Goal: Use online tool/utility: Utilize a website feature to perform a specific function

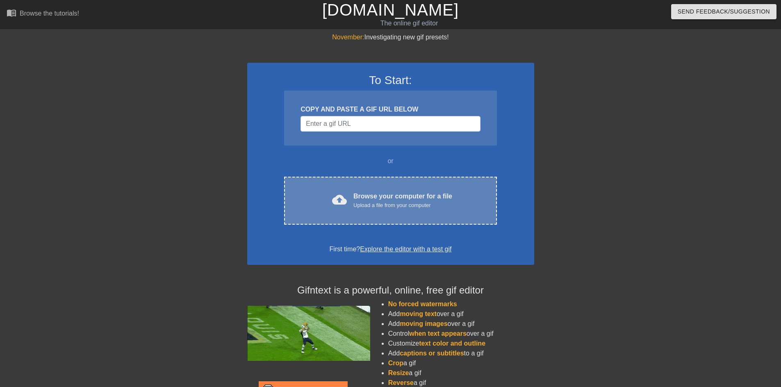
click at [374, 210] on div "cloud_upload Browse your computer for a file Upload a file from your computer C…" at bounding box center [390, 201] width 212 height 48
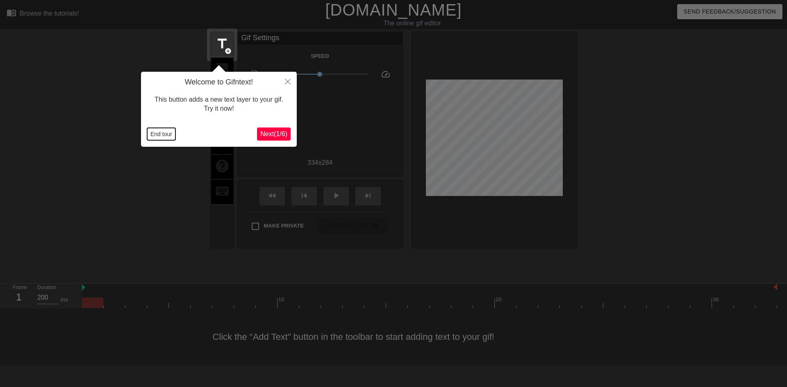
click at [161, 136] on button "End tour" at bounding box center [161, 134] width 28 height 12
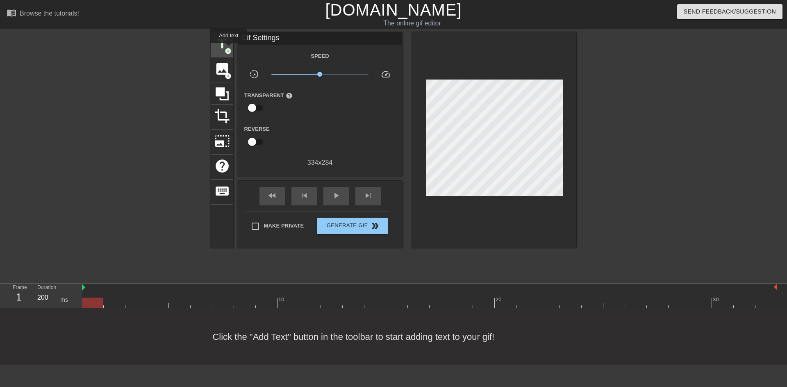
click at [229, 49] on span "add_circle" at bounding box center [228, 51] width 7 height 7
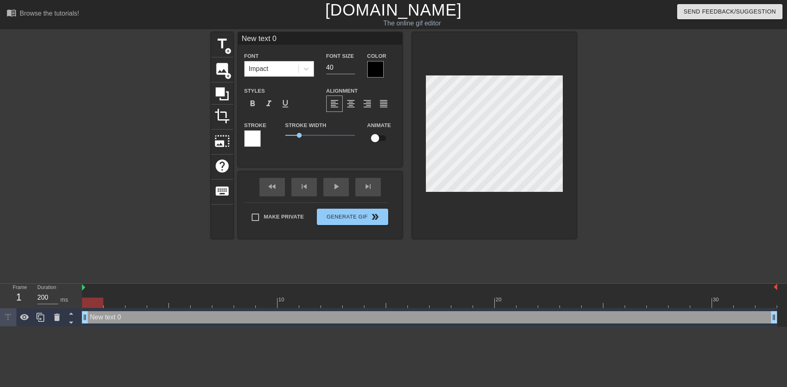
scroll to position [1, 2]
type input "New text"
type textarea "New text"
type input "New text"
type textarea "New text"
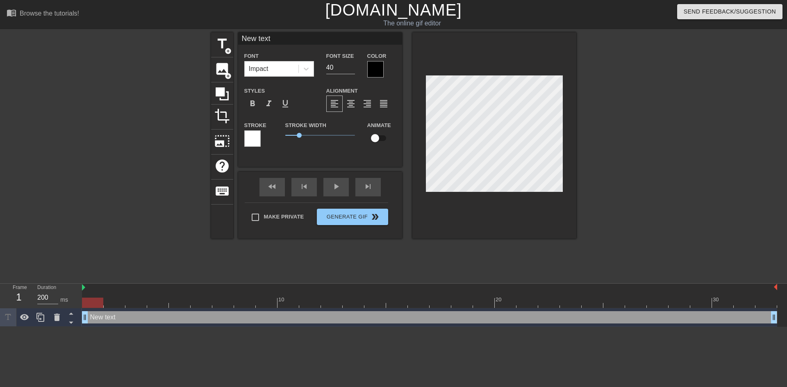
type input "New tex"
type textarea "New tex"
type input "New te"
type textarea "New te"
type input "New t"
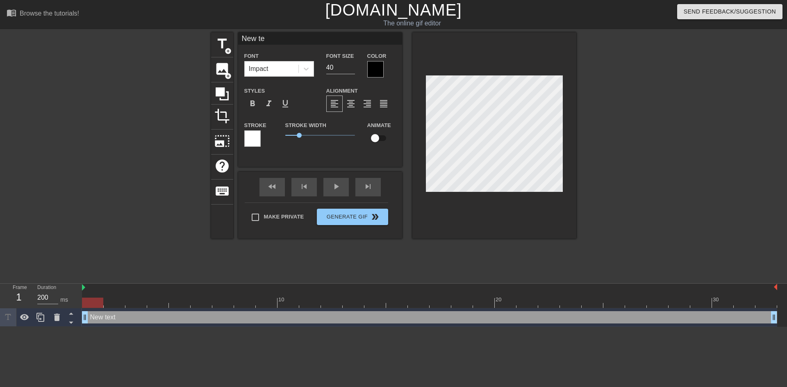
type textarea "New t"
type input "New"
type textarea "New"
type input "New"
type textarea "New"
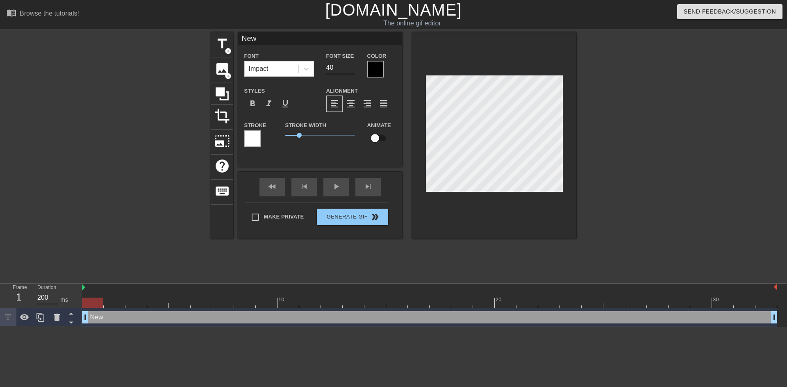
type input "Ne"
type textarea "Ne"
type input "N"
type textarea "N"
type input "H"
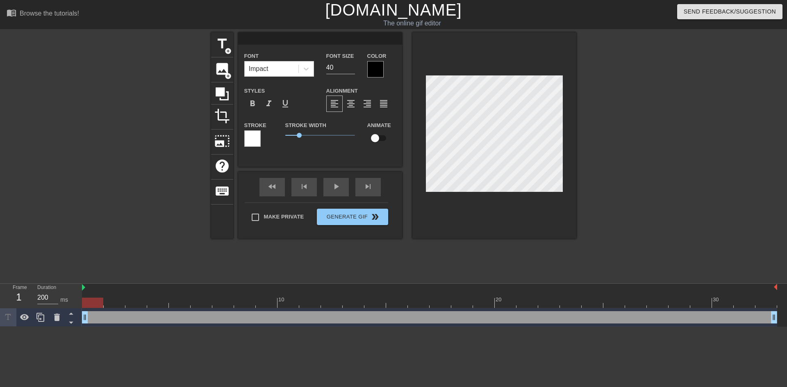
type textarea "H"
type input "Ha"
type textarea "Ha"
type input "Hap"
type textarea "Hap"
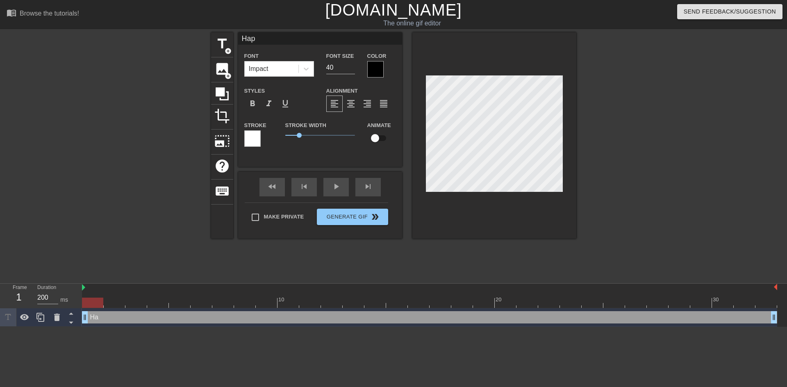
type input "Happ"
type textarea "Happ"
type input "Happy"
type textarea "Happy"
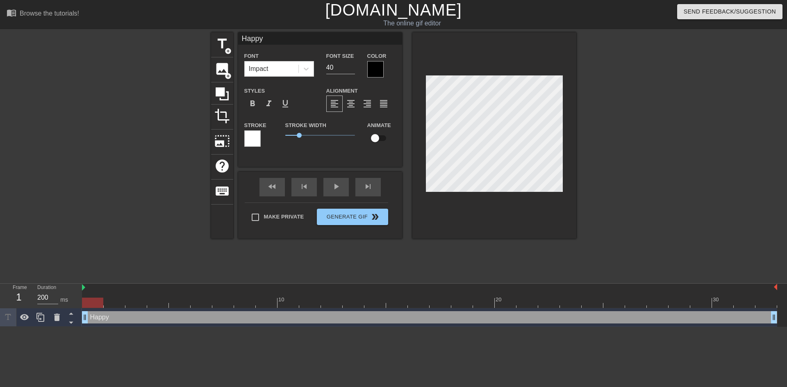
type input "Happy"
type textarea "Happy"
type input "Happy B"
type textarea "Happy B"
type input "Happy Bi"
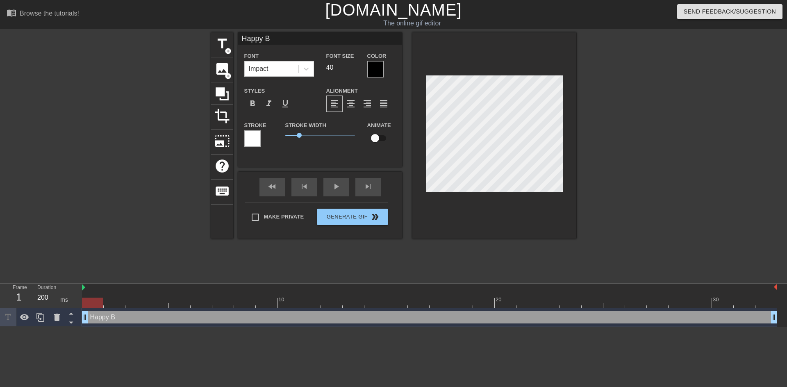
type textarea "Happy Bi"
type input "Happy Bir"
type textarea "Happy Bir"
type input "Happy Birt"
type textarea "Happy Birth"
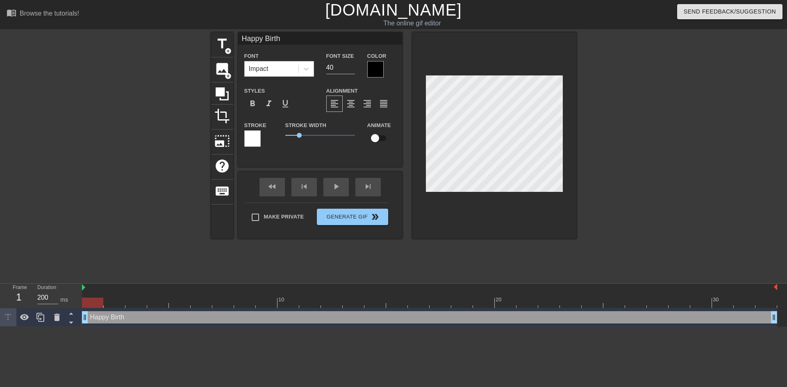
type input "Happy Birthd"
type textarea "Happy Birthd"
type input "Happy Birthda"
type textarea "Happy Birthda"
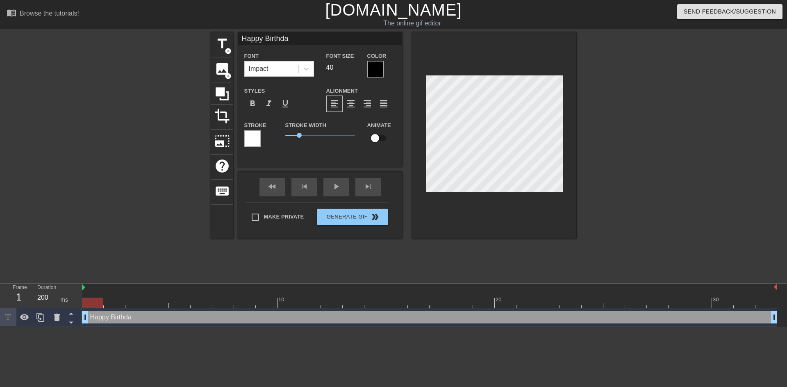
type input "Happy Birthday"
type textarea "Happy Birthday"
click at [376, 65] on div at bounding box center [375, 69] width 16 height 16
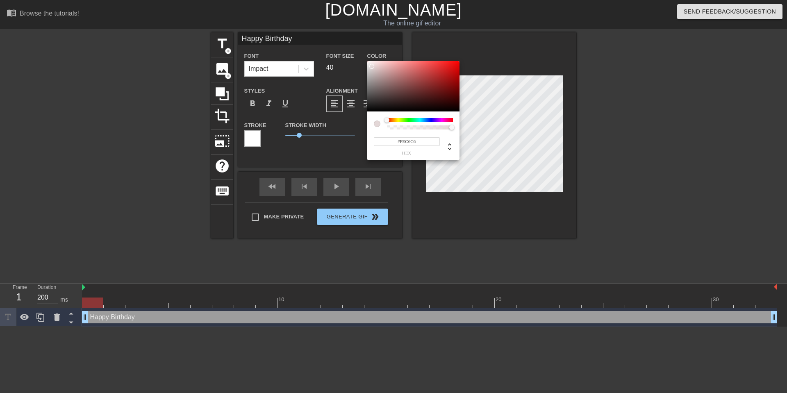
type input "#FFFFFF"
drag, startPoint x: 395, startPoint y: 77, endPoint x: 361, endPoint y: 57, distance: 39.0
click at [361, 57] on div "#FFFFFF hex" at bounding box center [393, 196] width 787 height 393
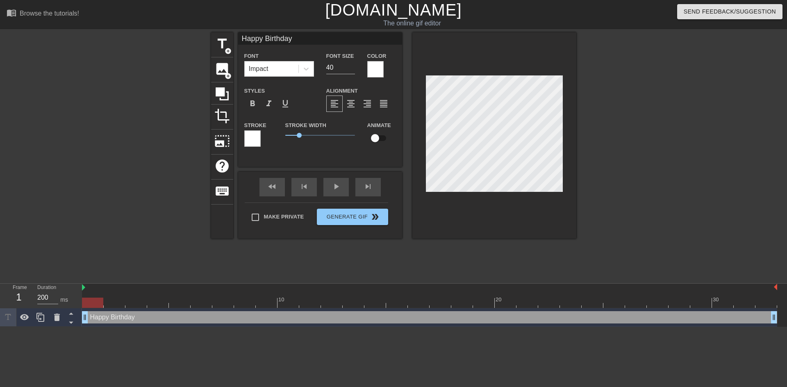
click at [255, 137] on div at bounding box center [252, 138] width 16 height 16
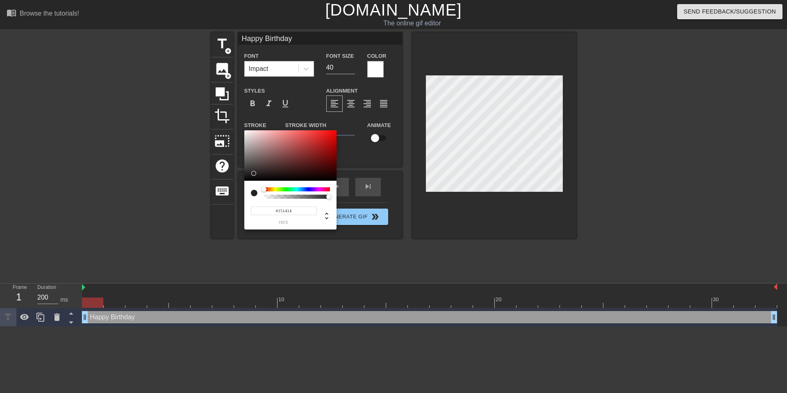
type input "#000000"
drag, startPoint x: 277, startPoint y: 150, endPoint x: 223, endPoint y: 199, distance: 73.2
click at [223, 198] on div "#000000 hex" at bounding box center [393, 196] width 787 height 393
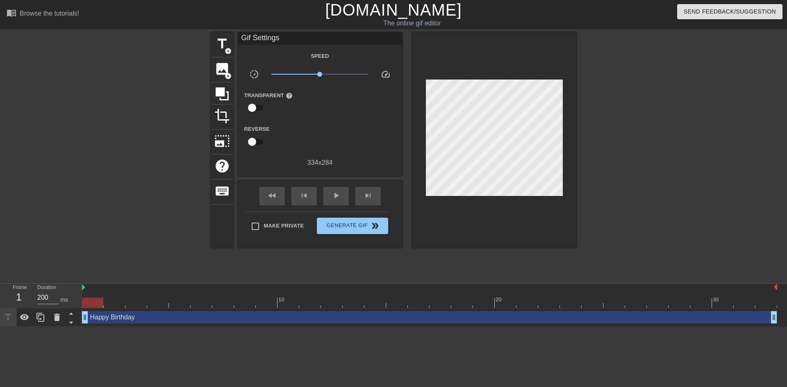
click at [613, 174] on div at bounding box center [647, 155] width 123 height 246
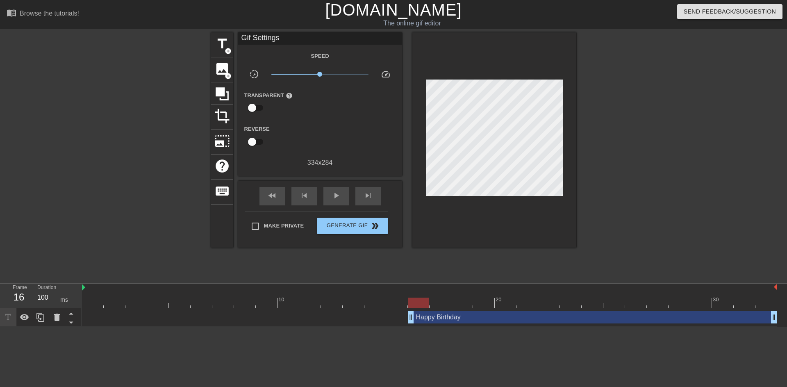
drag, startPoint x: 87, startPoint y: 319, endPoint x: 409, endPoint y: 312, distance: 321.9
click at [276, 192] on span "fast_rewind" at bounding box center [272, 196] width 10 height 10
click at [340, 200] on div "play_arrow" at bounding box center [335, 196] width 25 height 18
drag, startPoint x: 410, startPoint y: 321, endPoint x: 373, endPoint y: 321, distance: 36.5
drag, startPoint x: 367, startPoint y: 316, endPoint x: 349, endPoint y: 317, distance: 18.1
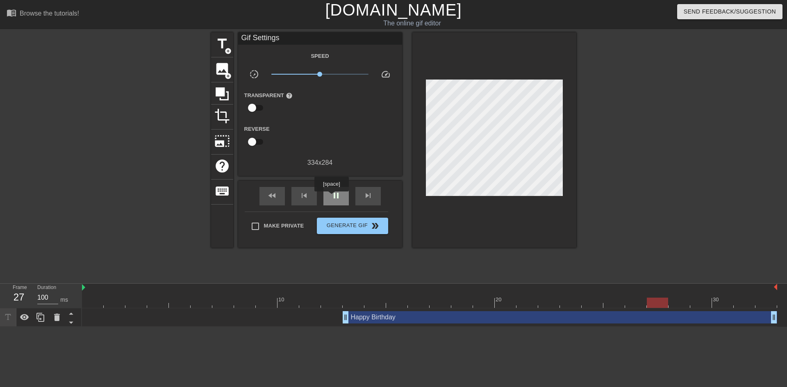
click at [331, 197] on span "pause" at bounding box center [336, 196] width 10 height 10
click at [615, 145] on div at bounding box center [647, 155] width 123 height 246
click at [276, 198] on span "fast_rewind" at bounding box center [272, 196] width 10 height 10
click at [330, 196] on div "play_arrow" at bounding box center [335, 196] width 25 height 18
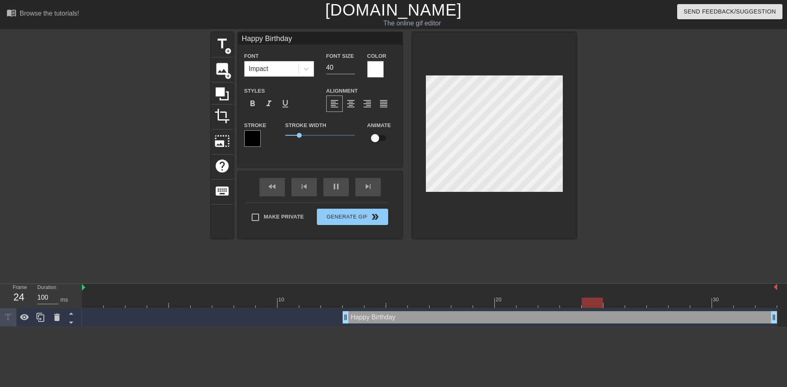
click at [671, 187] on div at bounding box center [647, 155] width 123 height 246
click at [624, 180] on div at bounding box center [647, 155] width 123 height 246
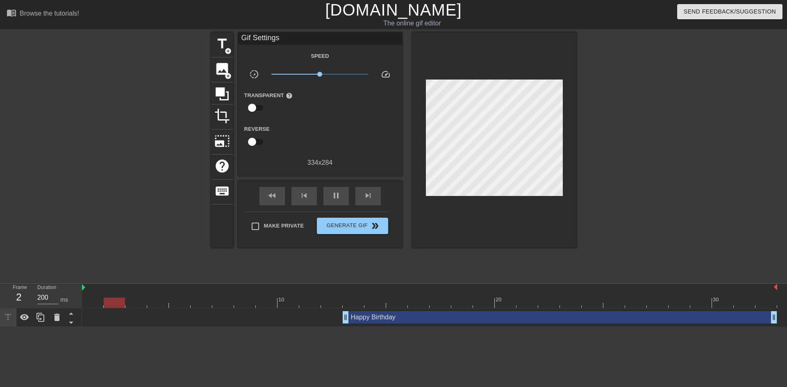
type input "100"
click at [367, 222] on span "Generate Gif double_arrow" at bounding box center [352, 226] width 64 height 10
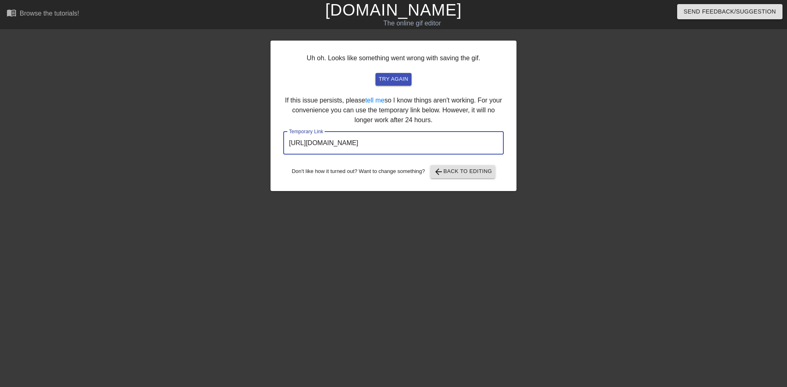
drag, startPoint x: 468, startPoint y: 147, endPoint x: 221, endPoint y: 142, distance: 246.4
click at [221, 142] on div "Uh oh. Looks like something went wrong with saving the gif. try again If this i…" at bounding box center [393, 155] width 787 height 246
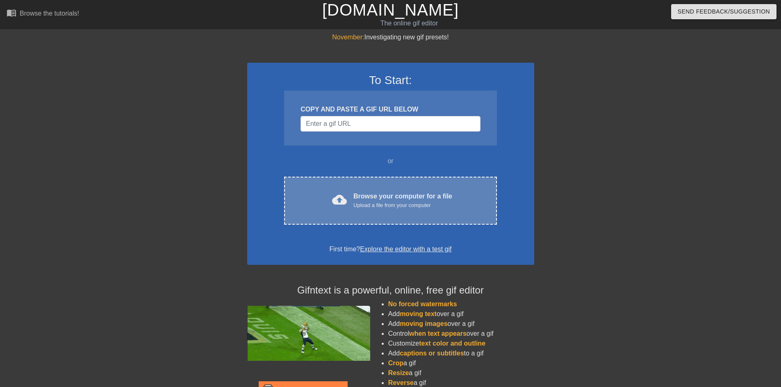
click at [405, 202] on div "Upload a file from your computer" at bounding box center [402, 205] width 99 height 8
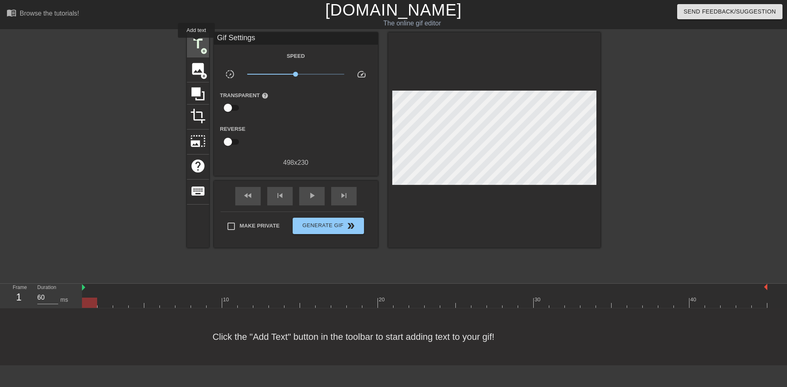
click at [198, 43] on span "title" at bounding box center [198, 44] width 16 height 16
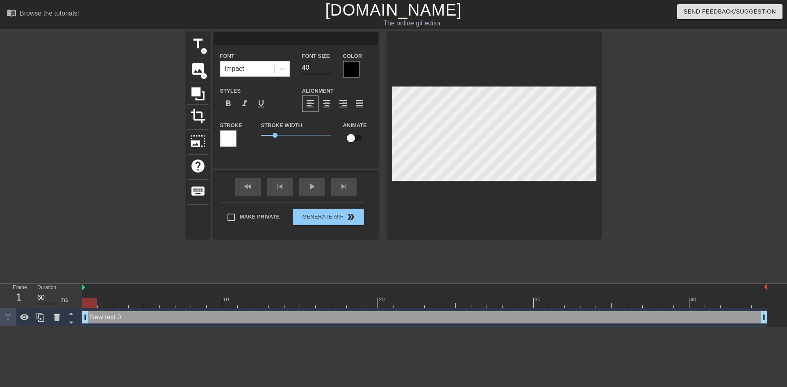
scroll to position [1, 1]
type textarea "H"
type input "HA"
type textarea "HA"
type input "HAp"
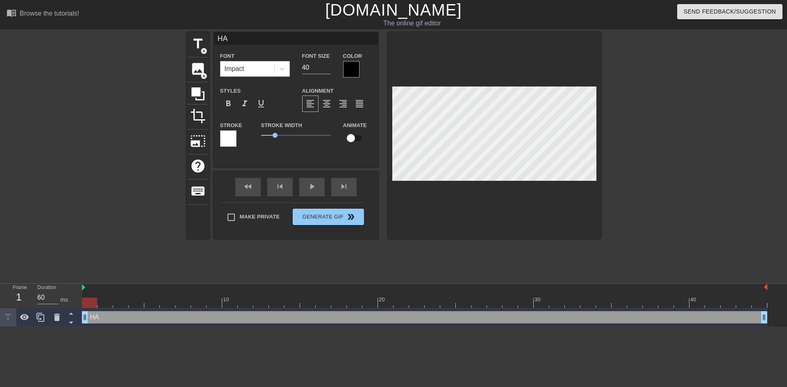
type textarea "HAp"
type input "HApp"
type textarea "HApp"
type input "HAppy"
type textarea "HAppy"
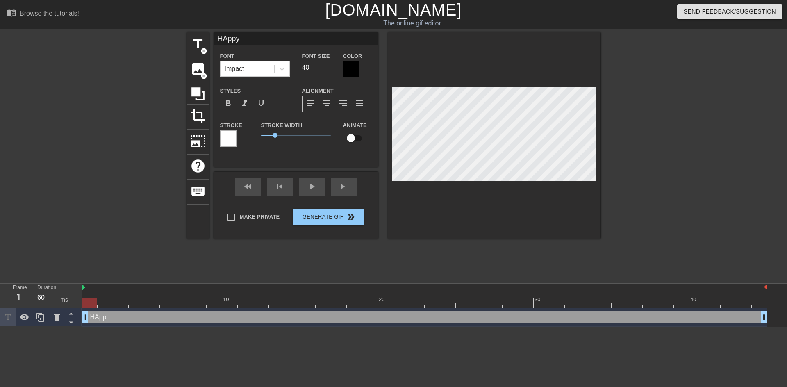
scroll to position [1, 2]
type input "HApp"
type textarea "HApp"
type input "HAp"
type textarea "HAp"
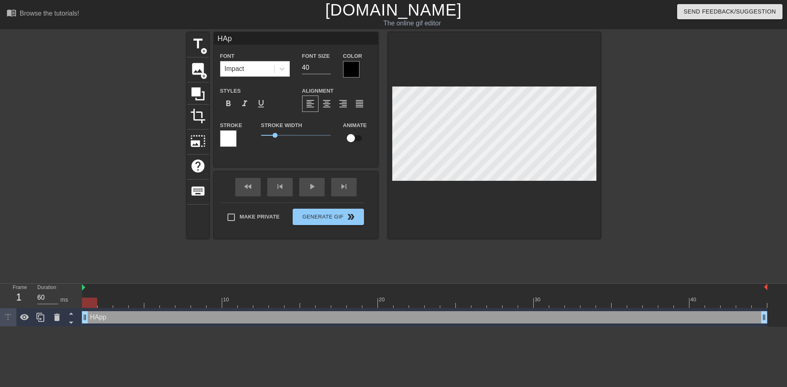
type input "HA"
type textarea "HA"
type input "HAP"
type textarea "HAP"
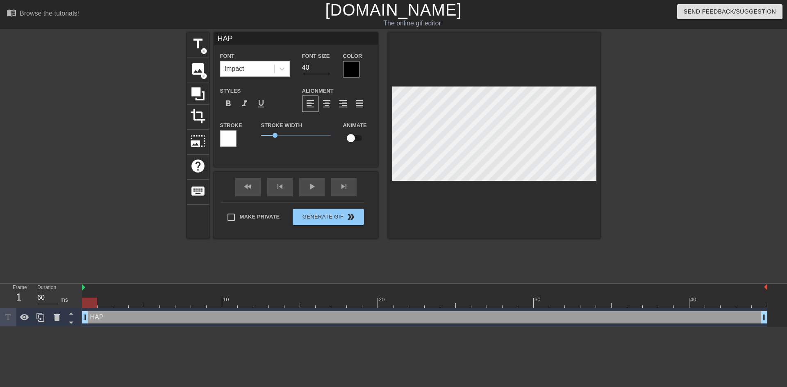
type input "HAPP"
type textarea "HAPP"
type input "HAPPY"
type textarea "HAPPY"
type input "HAPPY"
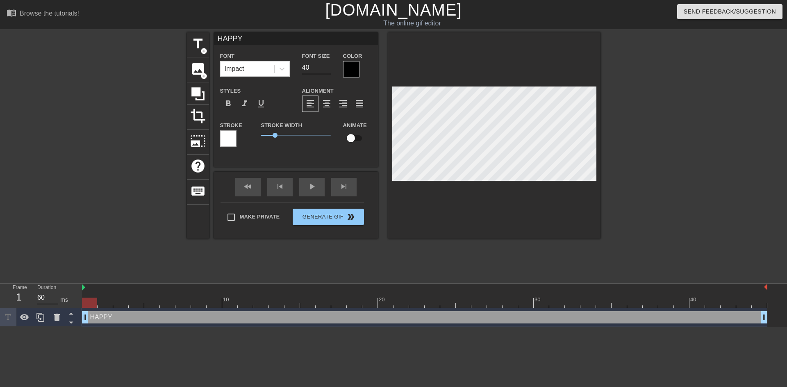
type textarea "HAPPY"
type input "HAPPY b"
type textarea "HAPPY b"
type input "HAPPY bi"
type textarea "HAPPY bi"
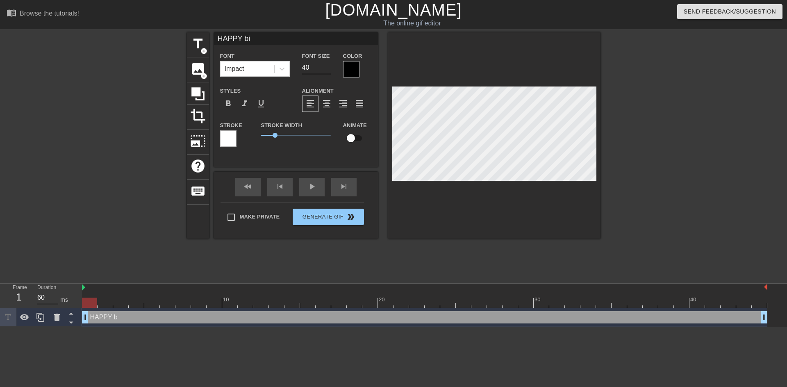
type input "HAPPY bir"
type textarea "HAPPY bir"
type input "HAPPY birt"
type textarea "HAPPY birt"
type input "HAPPY birth"
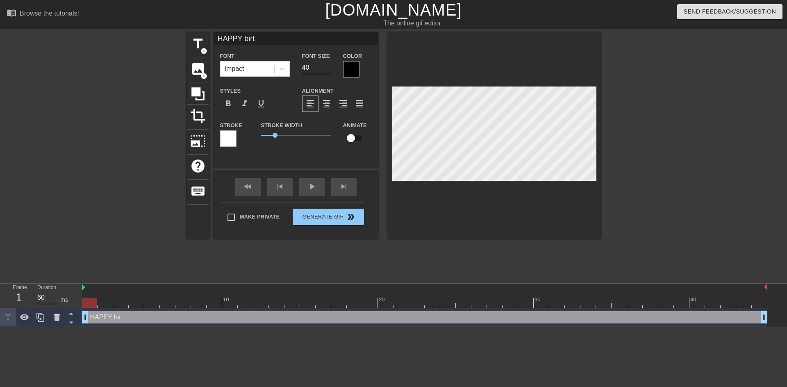
type textarea "HAPPY birth"
type input "HAPPY birthd"
type textarea "HAPPY birthd"
type input "HAPPY birthda"
type textarea "HAPPY birthda"
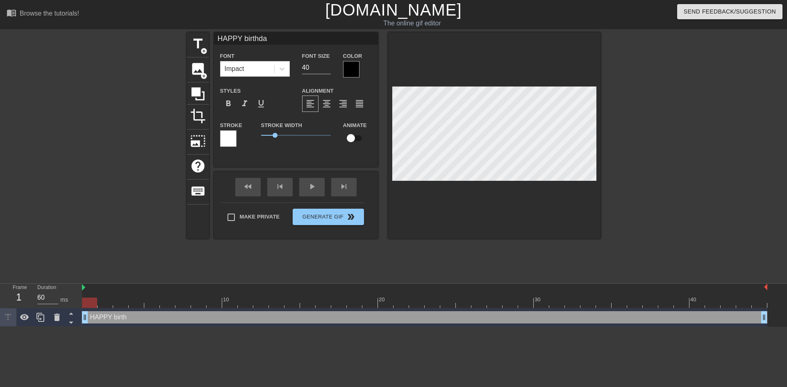
type input "HAPPY birthday"
type textarea "HAPPY birthday"
type input "HAPPY birthda"
type textarea "HAPPY birthda"
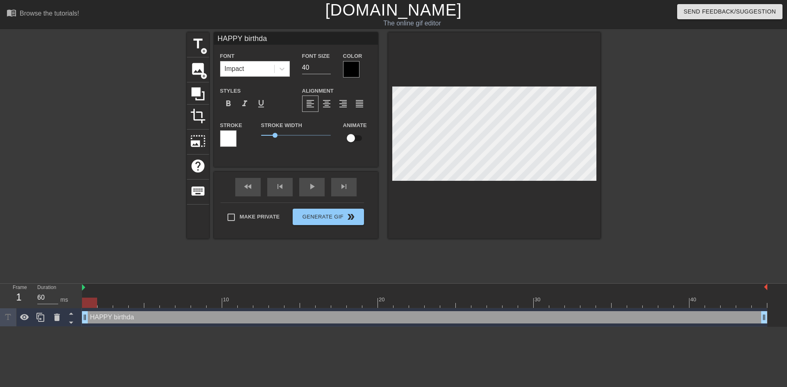
type input "HAPPY birthd"
type textarea "HAPPY birthd"
type input "HAPPY birth"
type textarea "HAPPY birth"
type input "HAPPY birt"
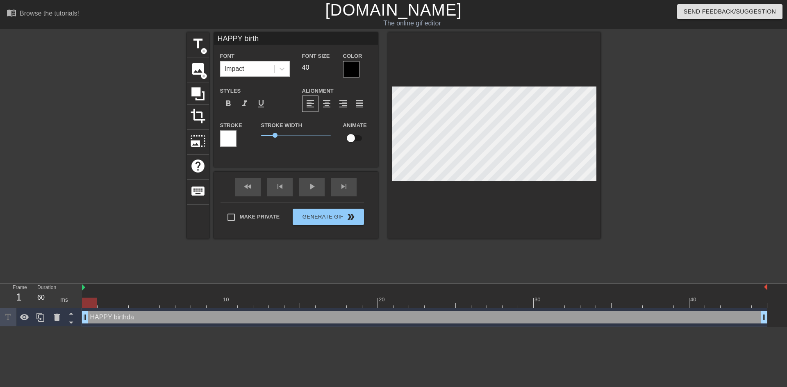
type textarea "HAPPY birt"
type input "HAPPY bir"
type textarea "HAPPY bir"
type input "HAPPY bi"
type textarea "HAPPY b"
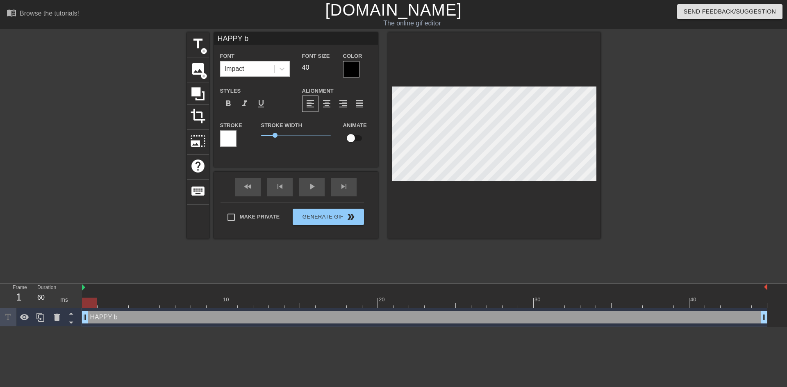
type input "HAPPY"
type textarea "HAPPY"
type input "HAPPY"
type textarea "HAPPY"
type input "HAPP"
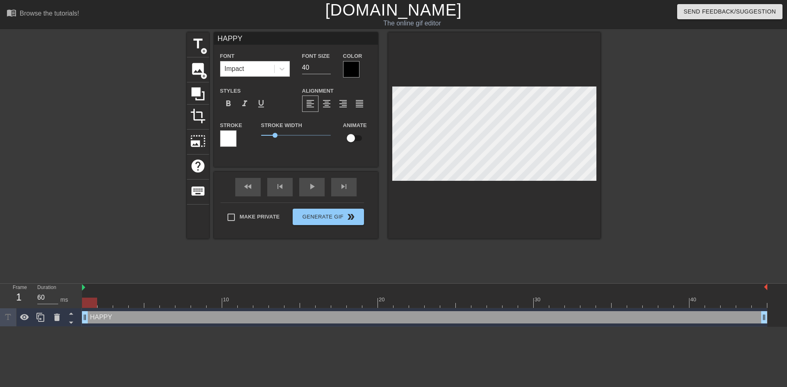
type textarea "HAPP"
type input "HAP"
type textarea "HAP"
type input "HA"
type textarea "HA"
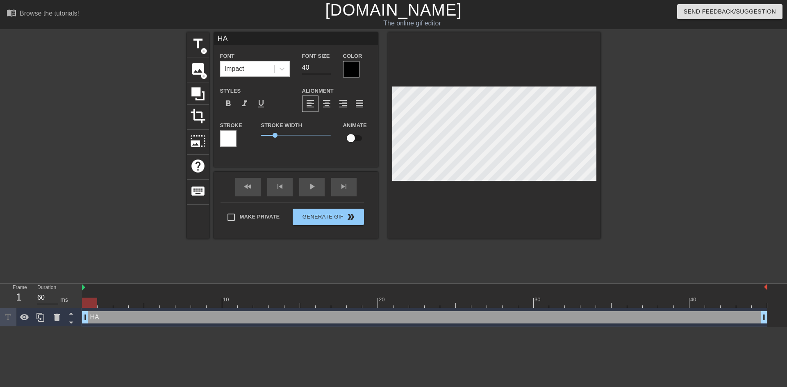
type input "H"
type textarea "H"
type input "Ha"
type textarea "Ha"
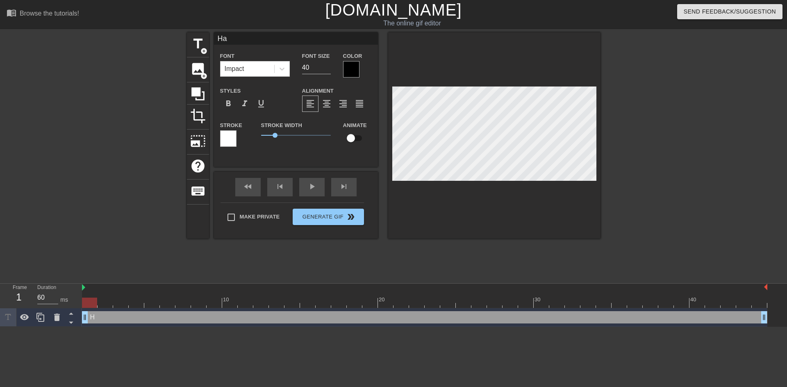
type input "Hap"
type textarea "Hap"
type input "Happ"
type textarea "Happ"
type input "Happy"
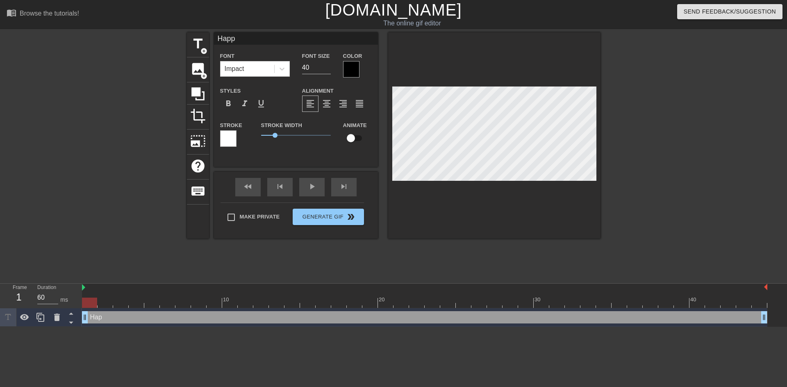
type textarea "Happy"
type input "Happy"
type textarea "Happy"
type input "Happy b"
type textarea "Happy bi"
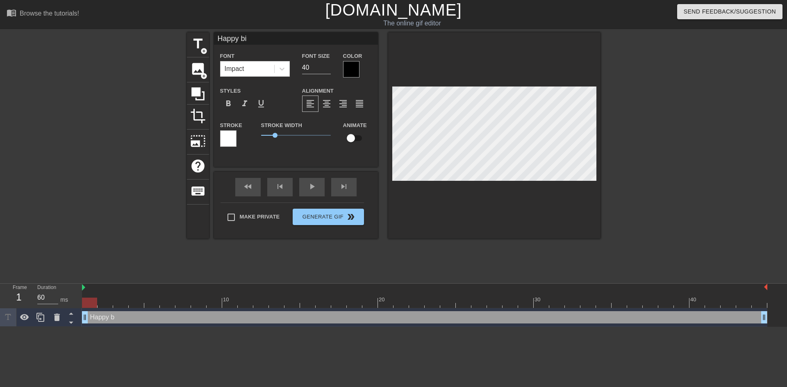
type input "Happy bir"
type textarea "Happy bir"
type input "Happy birt"
type textarea "Happy birt"
type input "Happy birth"
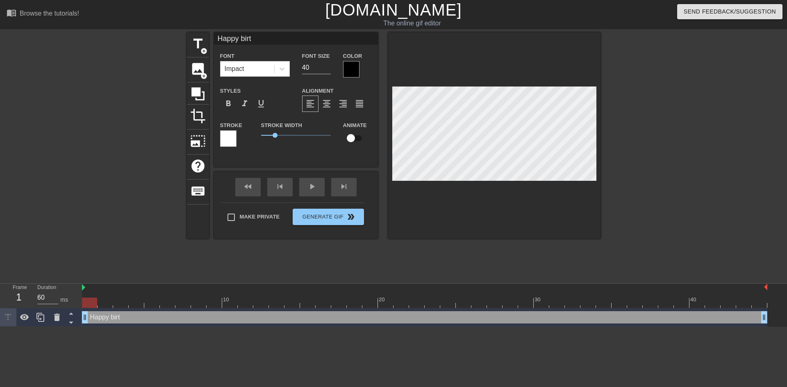
type textarea "Happy birth"
type input "Happy birthd"
type textarea "Happy birthd"
type input "Happy birthda"
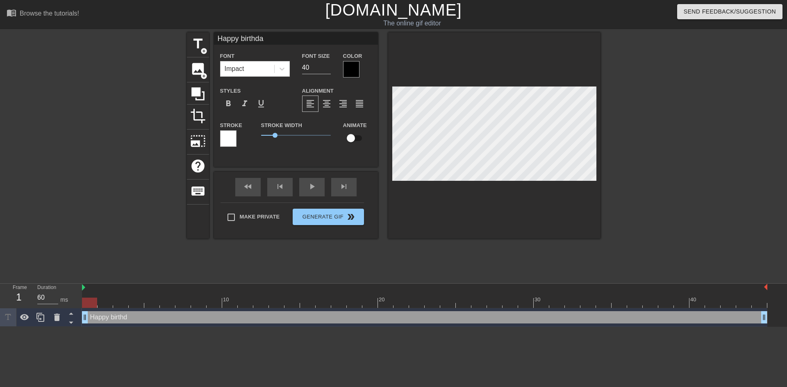
type textarea "Happy birthda"
type input "Happy birthday"
type textarea "Happy birthday"
type input "Happy irthday"
type textarea "Happy irthday"
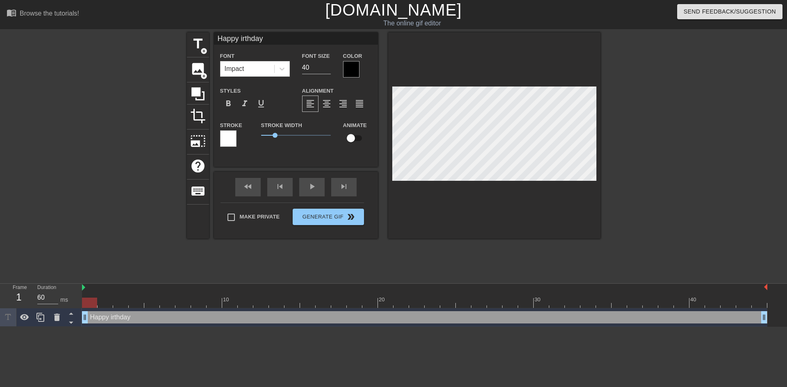
scroll to position [1, 2]
type input "Happy Birthday"
type textarea "Happy Birthday"
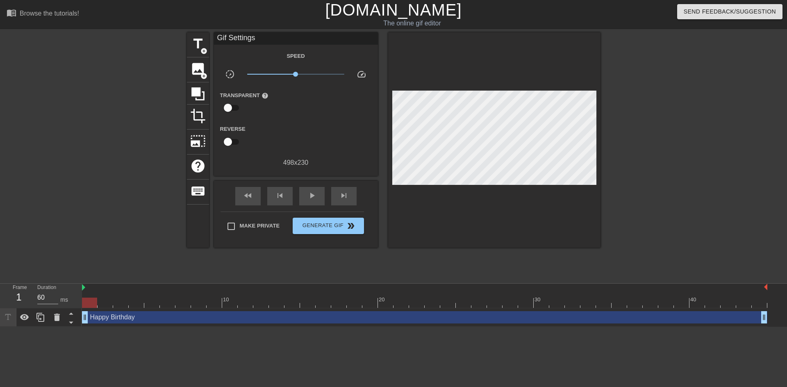
click at [665, 154] on div at bounding box center [671, 155] width 123 height 246
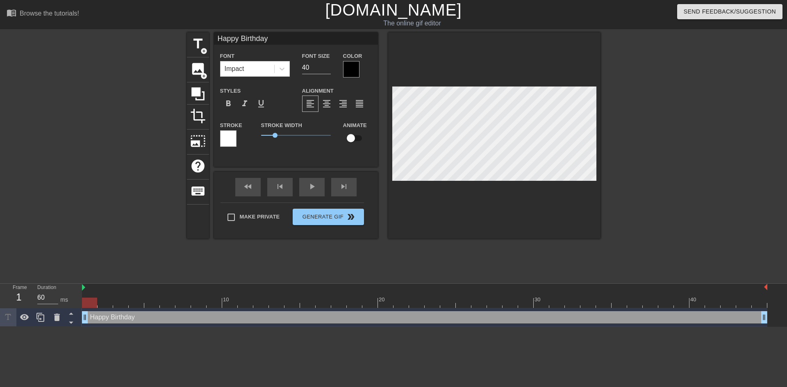
click at [512, 221] on div at bounding box center [494, 135] width 212 height 206
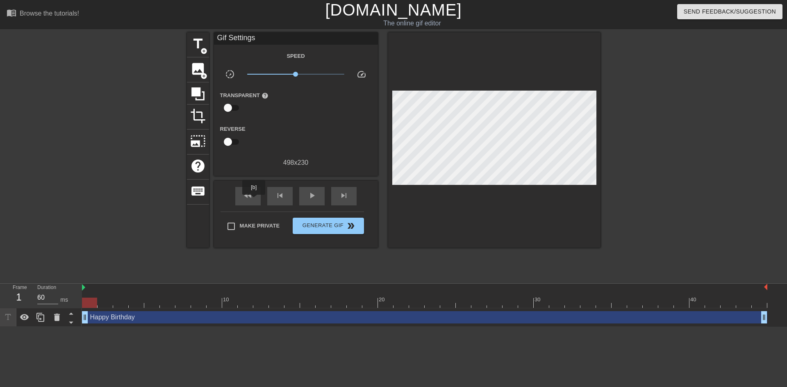
click at [253, 200] on div "fast_rewind" at bounding box center [247, 196] width 25 height 18
click at [310, 193] on span "play_arrow" at bounding box center [312, 196] width 10 height 10
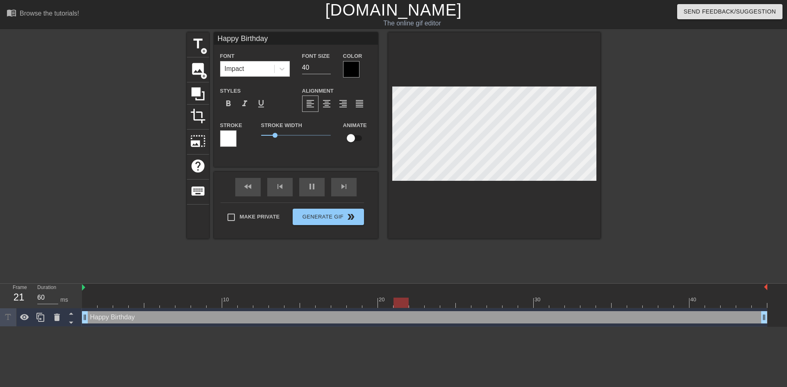
click at [676, 203] on div at bounding box center [671, 155] width 123 height 246
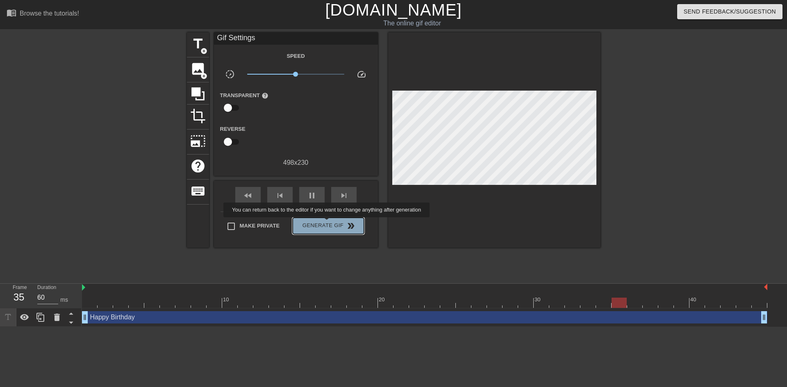
click at [328, 223] on span "Generate Gif double_arrow" at bounding box center [328, 226] width 64 height 10
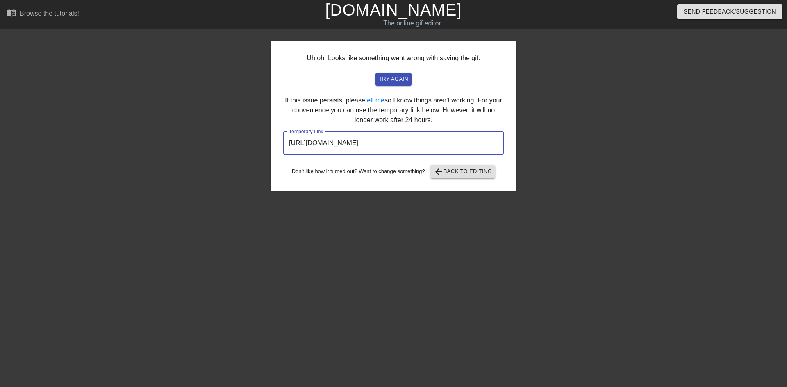
drag, startPoint x: 464, startPoint y: 142, endPoint x: 239, endPoint y: 129, distance: 225.9
click at [239, 129] on div "Uh oh. Looks like something went wrong with saving the gif. try again If this i…" at bounding box center [393, 155] width 787 height 246
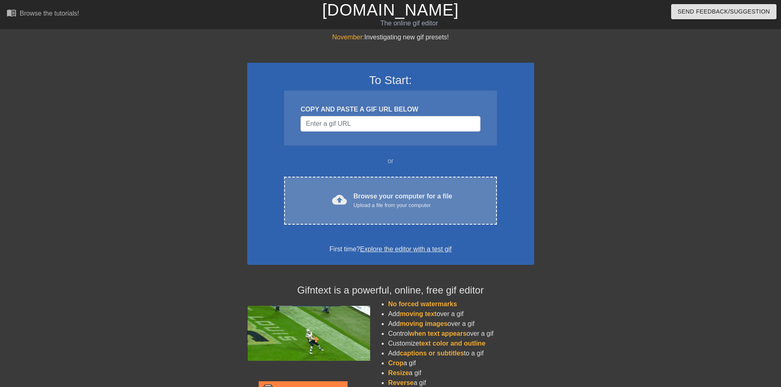
click at [451, 204] on div "Upload a file from your computer" at bounding box center [402, 205] width 99 height 8
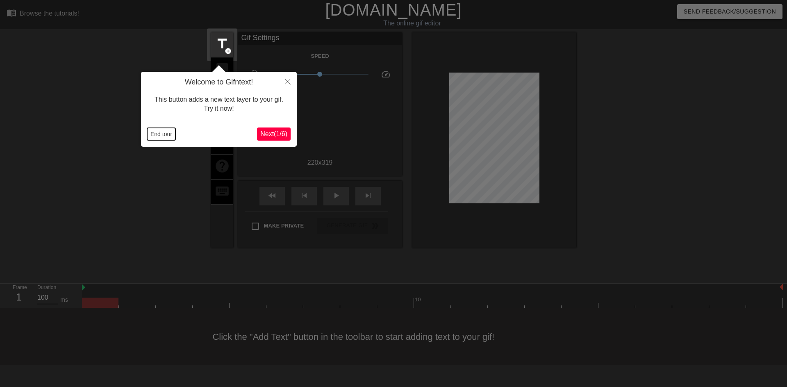
click at [165, 135] on button "End tour" at bounding box center [161, 134] width 28 height 12
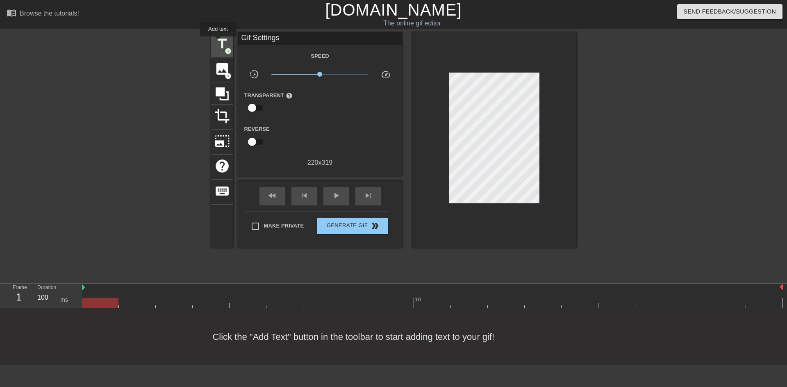
click at [218, 42] on span "title" at bounding box center [222, 44] width 16 height 16
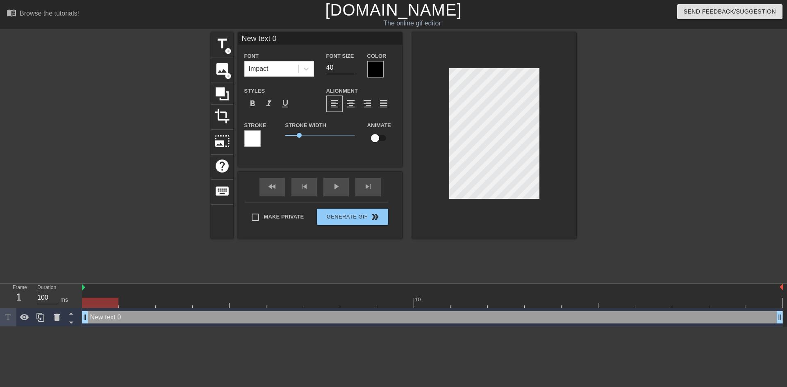
scroll to position [1, 1]
type input "New txt 0"
type textarea "New txt 0"
type input "New tt 0"
type textarea "New tt 0"
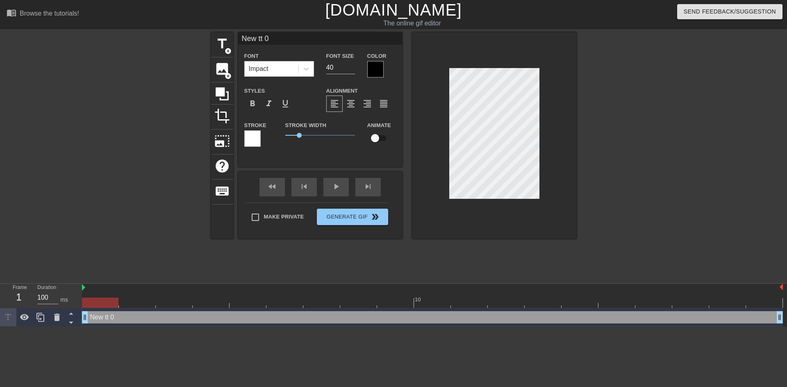
type input "New t 0"
type textarea "New t 0"
type input "New t0"
type textarea "New t0"
type input "New t"
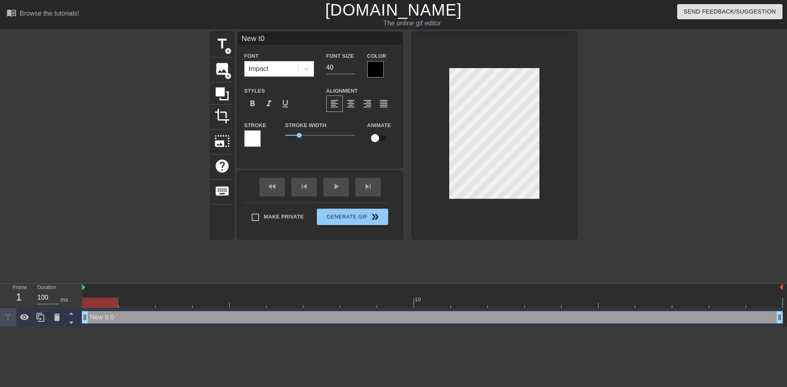
type textarea "New t"
type input "New"
type textarea "New"
type input "New"
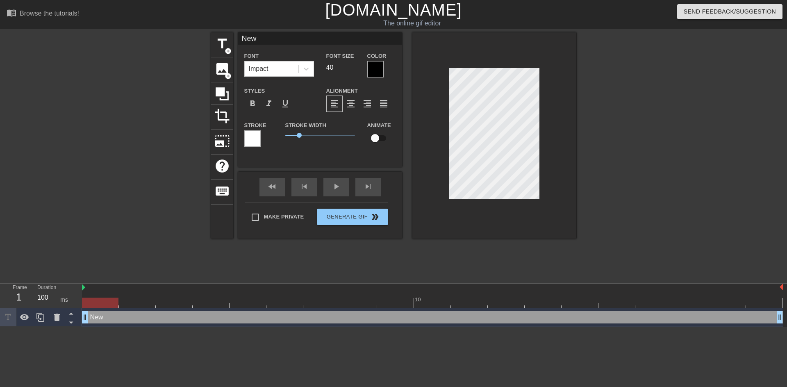
type textarea "New"
type input "Ne"
type textarea "Ne"
type input "N"
type textarea "N"
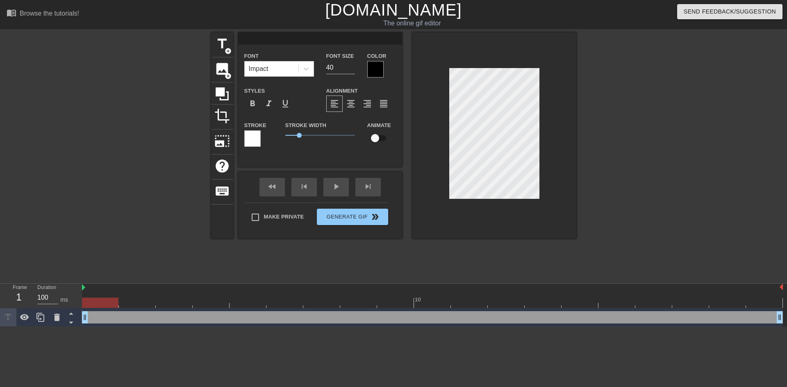
scroll to position [1, 1]
type input "H"
type textarea "H"
type input "HB"
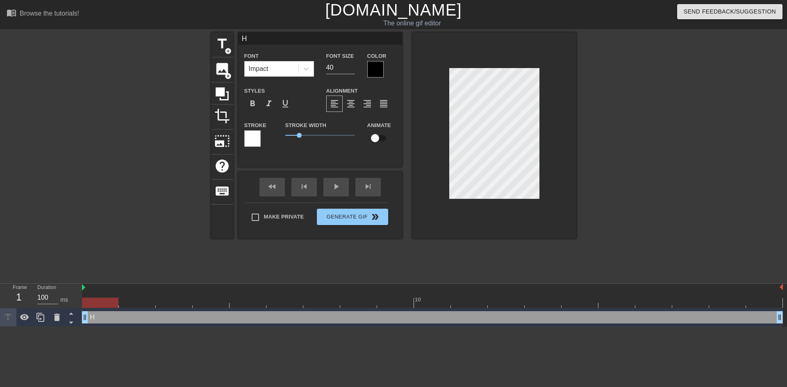
type textarea "HB"
type input "HBD"
type textarea "HBD"
type input "HB"
type textarea "HB"
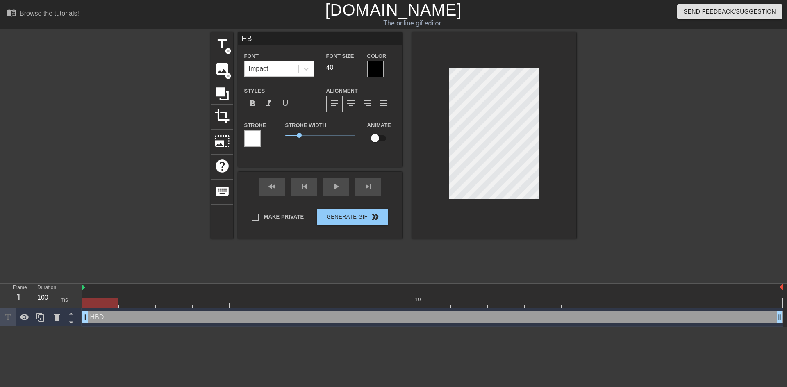
type input "H"
type textarea "H"
type input "h"
type textarea "h"
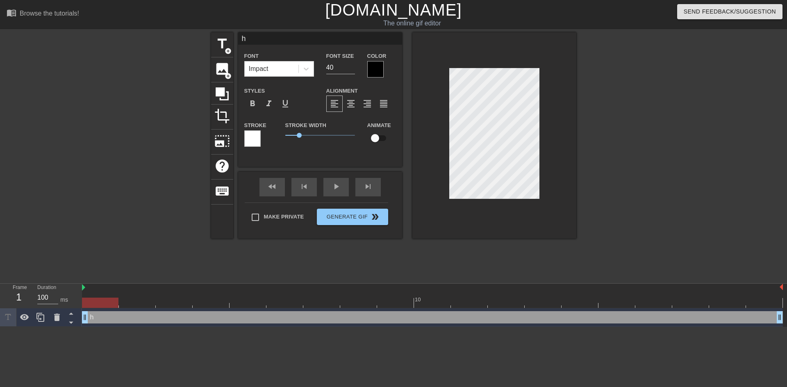
type input "ha"
type textarea "hap"
type input "happ"
type textarea "happ"
type input "happy"
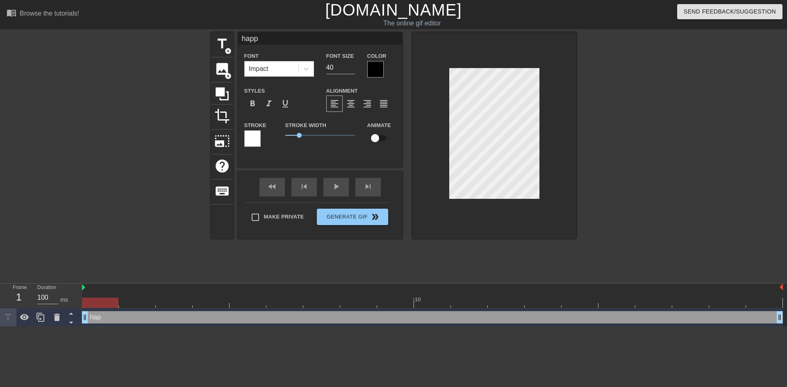
type textarea "happy"
type input "happy"
type textarea "happy"
type input "happy b"
type textarea "happy b"
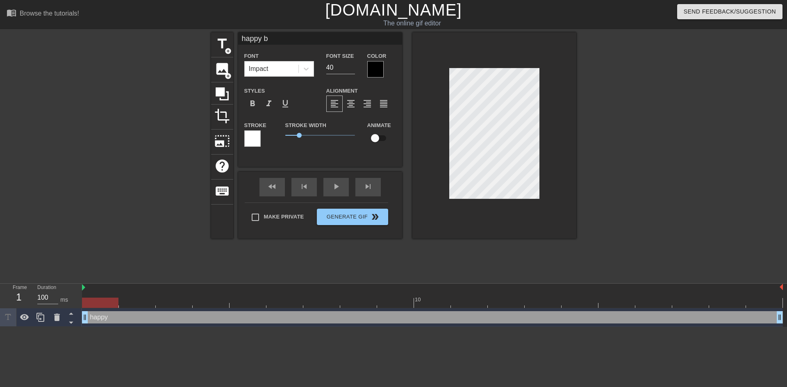
type input "happy bi"
type textarea "happy bi"
type input "happy bir"
type textarea "happy bir"
type input "happy birt"
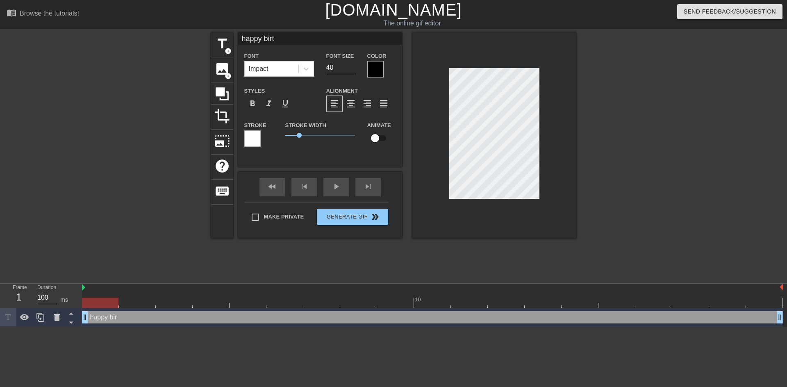
type textarea "happy birth"
type input "happy birthd"
type textarea "happy birthd"
type input "happy birthda"
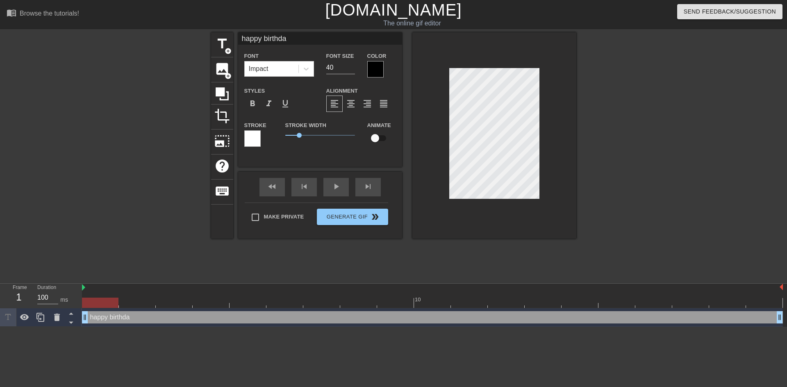
type textarea "happy birthday"
type input "happy birthday"
type textarea "happy birthday"
type input "H"
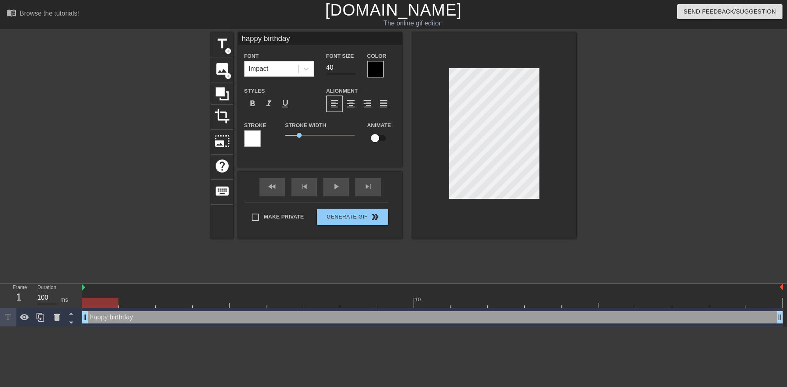
type textarea "H"
type input "Ha"
type textarea "Ha"
type input "Hap"
type textarea "Hap"
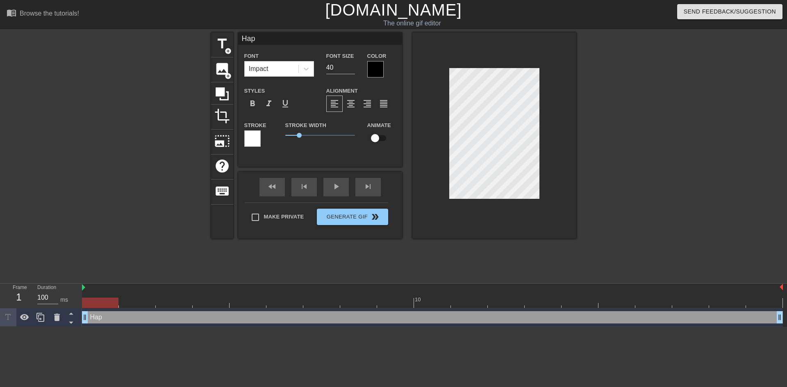
type input "Happ"
type textarea "Happ"
type input "Happy"
type textarea "Happy"
type input "Happy"
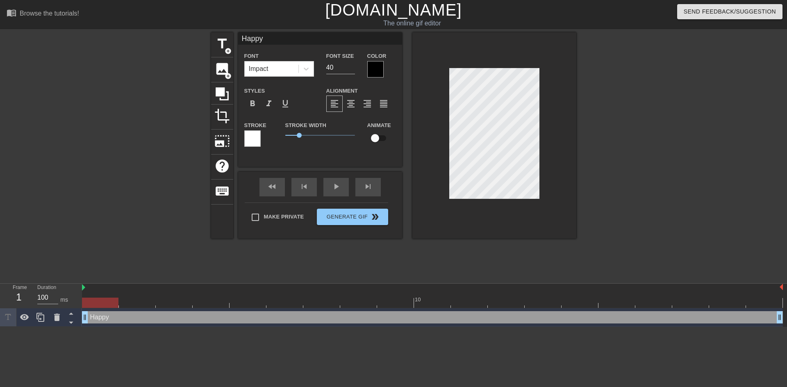
type textarea "Happy"
type input "Happy B"
type textarea "Happy B"
type input "Happy Bi"
type textarea "Happy Bi"
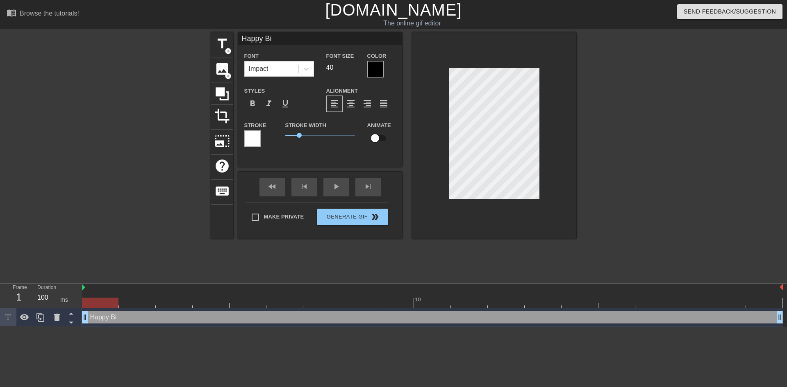
type input "Happy Bir"
type textarea "Happy Bir"
type input "Happy Birt"
type textarea "Happy Birt"
type input "Happy Birth"
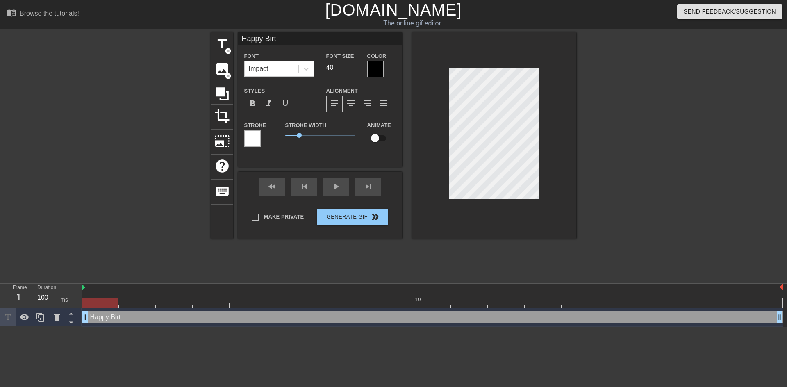
type textarea "Happy Birth"
type input "Happy Birthd"
type textarea "Happy Birthd"
type input "Happy Birthda"
type textarea "Happy Birthda"
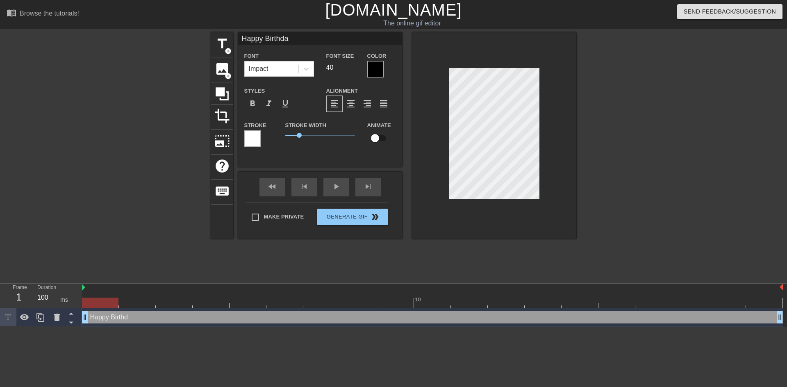
type input "Happy Birthday"
type textarea "Happy Birthday"
click at [377, 71] on div at bounding box center [375, 69] width 16 height 16
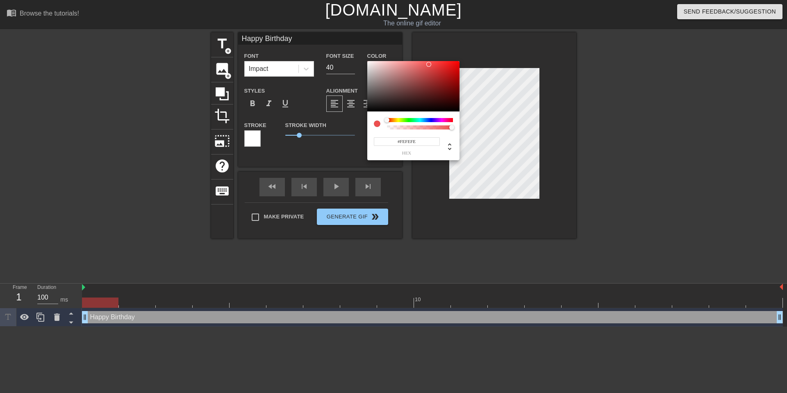
type input "#FFFFFF"
drag, startPoint x: 388, startPoint y: 71, endPoint x: 362, endPoint y: 57, distance: 30.3
click at [362, 57] on div "#FFFFFF hex" at bounding box center [393, 196] width 787 height 393
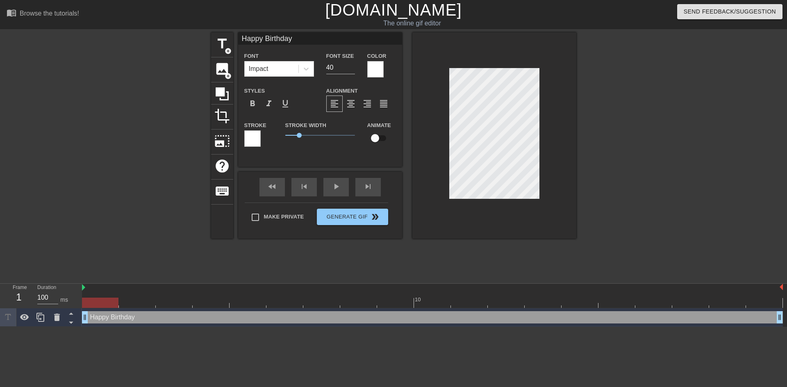
click at [258, 136] on div at bounding box center [252, 138] width 16 height 16
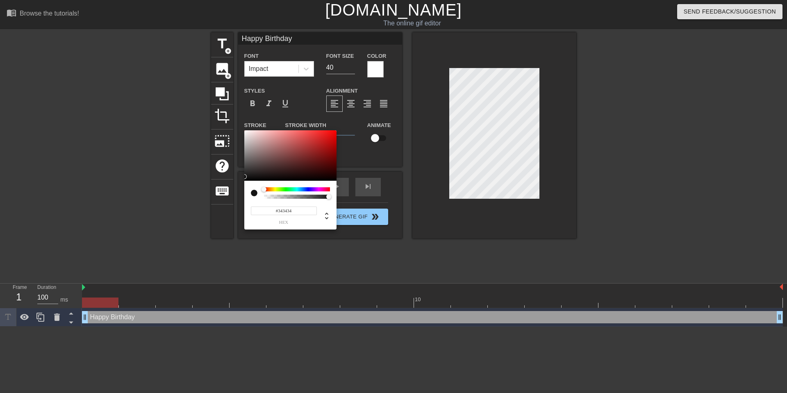
type input "#000000"
drag, startPoint x: 273, startPoint y: 146, endPoint x: 244, endPoint y: 193, distance: 54.6
click at [228, 193] on div "#000000 hex" at bounding box center [393, 196] width 787 height 393
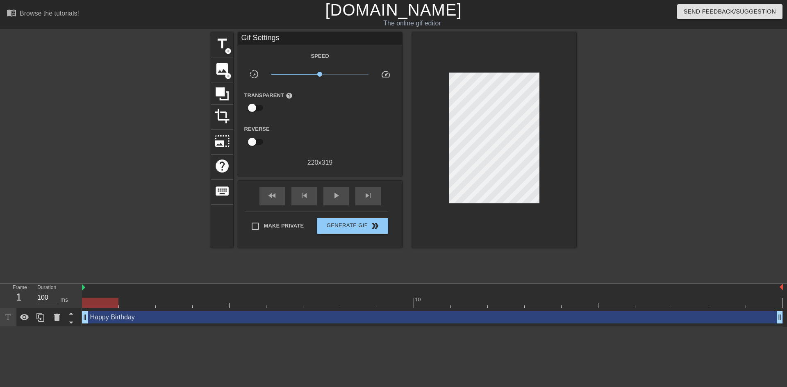
drag, startPoint x: 475, startPoint y: 229, endPoint x: 485, endPoint y: 208, distance: 23.7
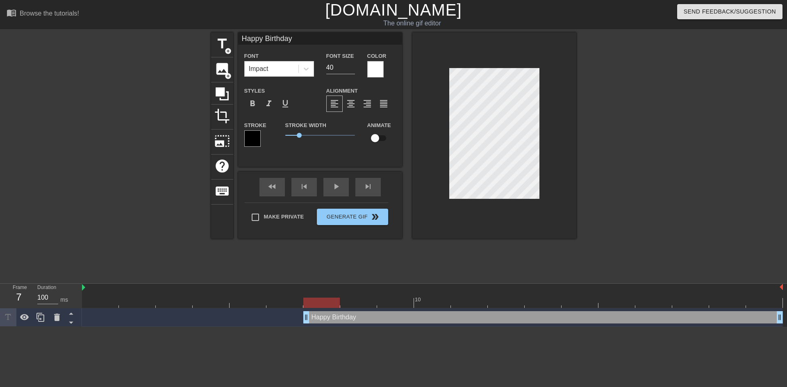
drag, startPoint x: 87, startPoint y: 319, endPoint x: 326, endPoint y: 287, distance: 241.6
click at [326, 287] on div "10 Happy Birthday drag_handle drag_handle" at bounding box center [434, 305] width 705 height 43
click at [302, 133] on span "1.2" at bounding box center [301, 135] width 5 height 5
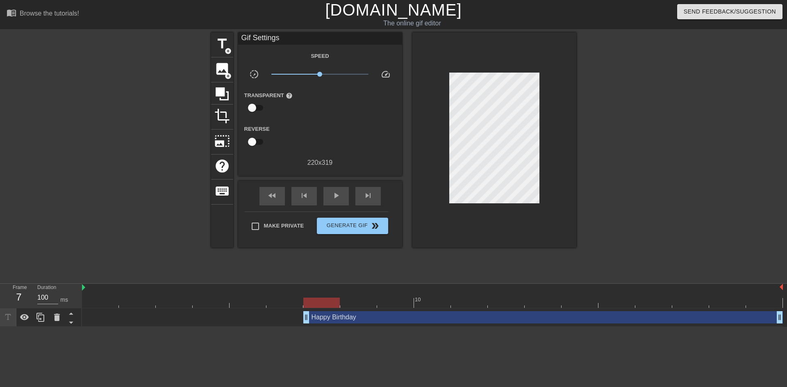
click at [628, 159] on div at bounding box center [647, 155] width 123 height 246
click at [273, 195] on span "fast_rewind" at bounding box center [272, 196] width 10 height 10
click at [342, 196] on div "play_arrow" at bounding box center [335, 196] width 25 height 18
type input "100"
click at [340, 224] on span "Generate Gif double_arrow" at bounding box center [352, 226] width 64 height 10
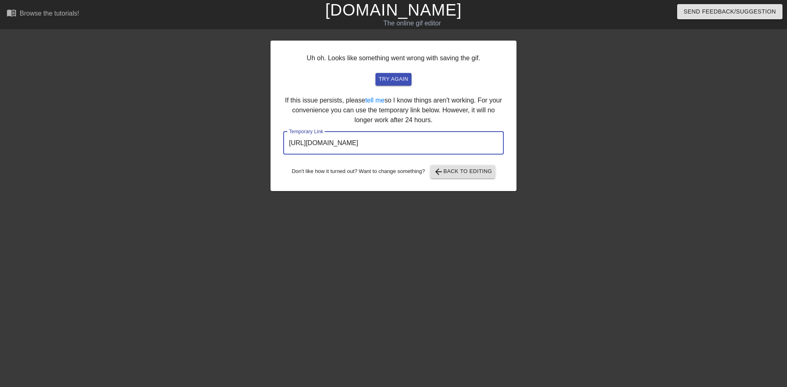
drag, startPoint x: 459, startPoint y: 143, endPoint x: 210, endPoint y: 132, distance: 249.1
click at [210, 132] on div "Uh oh. Looks like something went wrong with saving the gif. try again If this i…" at bounding box center [393, 155] width 787 height 246
